Goal: Transaction & Acquisition: Purchase product/service

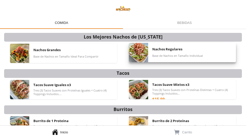
click at [203, 56] on div "Nachos Regulares Base de Nachos en Tamaño Individual" at bounding box center [192, 52] width 80 height 19
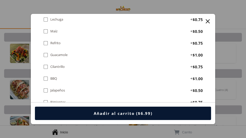
scroll to position [411, 0]
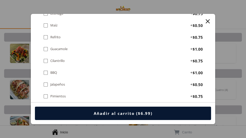
click at [208, 20] on div "" at bounding box center [207, 21] width 7 height 7
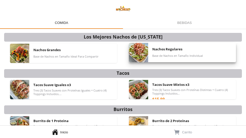
click at [189, 50] on div "Nachos Regulares Base de Nachos en Tamaño Individual" at bounding box center [192, 52] width 80 height 19
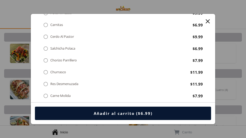
scroll to position [137, 0]
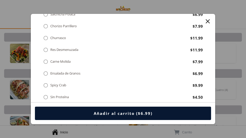
click at [45, 61] on div "" at bounding box center [45, 62] width 5 height 6
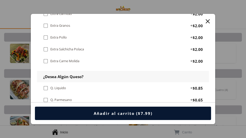
scroll to position [308, 0]
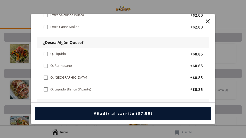
click at [45, 55] on div "" at bounding box center [45, 54] width 5 height 6
click at [47, 77] on div "" at bounding box center [45, 78] width 5 height 6
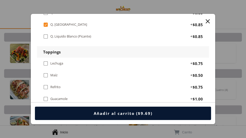
scroll to position [376, 0]
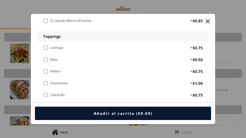
click at [45, 83] on div "" at bounding box center [45, 83] width 5 height 6
click at [47, 59] on div "" at bounding box center [45, 60] width 5 height 6
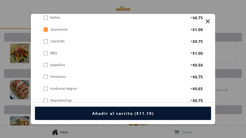
scroll to position [445, 0]
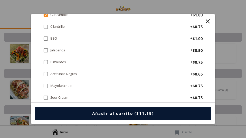
click at [46, 74] on div "" at bounding box center [45, 74] width 5 height 6
click at [46, 96] on div "" at bounding box center [45, 98] width 5 height 6
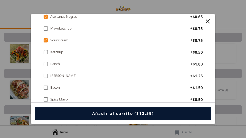
scroll to position [513, 0]
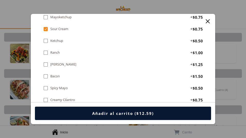
click at [46, 77] on div "" at bounding box center [45, 76] width 5 height 6
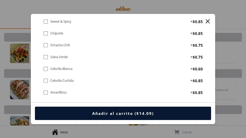
scroll to position [650, 0]
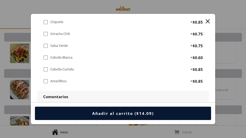
click at [46, 71] on div "" at bounding box center [45, 69] width 5 height 6
click at [45, 80] on div "" at bounding box center [45, 81] width 5 height 6
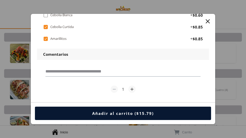
scroll to position [697, 0]
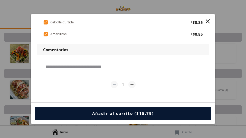
click at [204, 23] on div "" at bounding box center [207, 21] width 7 height 7
